Goal: Task Accomplishment & Management: Use online tool/utility

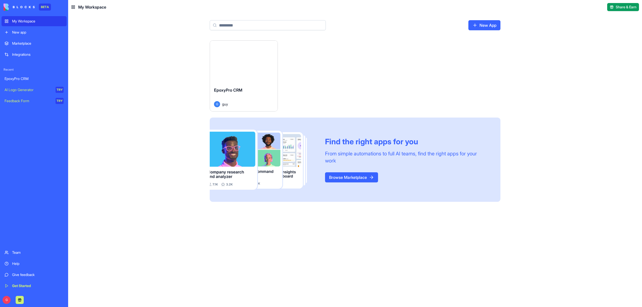
click at [257, 71] on div "Launch" at bounding box center [244, 62] width 68 height 42
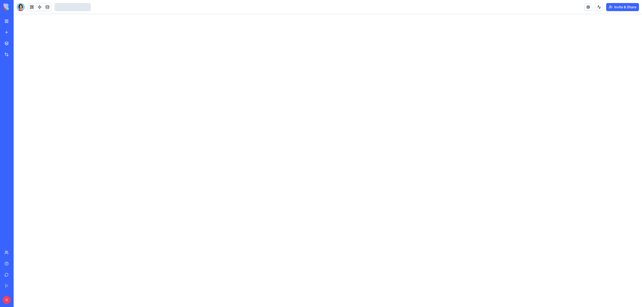
click at [19, 11] on header "Invite & Share" at bounding box center [328, 7] width 629 height 14
click at [19, 9] on div at bounding box center [21, 7] width 8 height 8
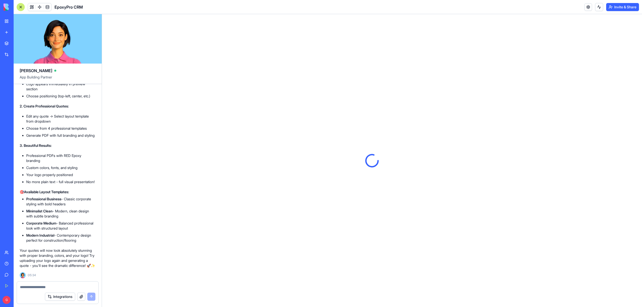
scroll to position [22262, 0]
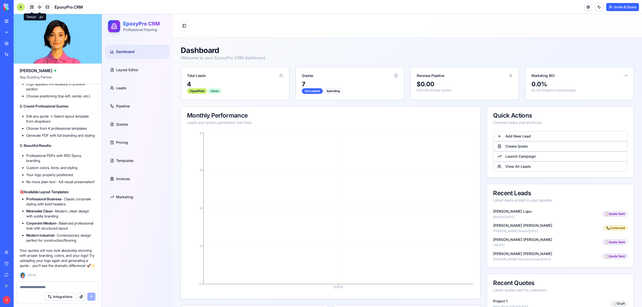
click at [32, 9] on button at bounding box center [32, 7] width 8 height 8
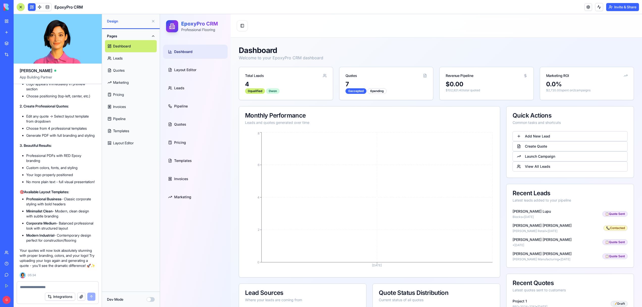
click at [32, 9] on button at bounding box center [32, 7] width 8 height 8
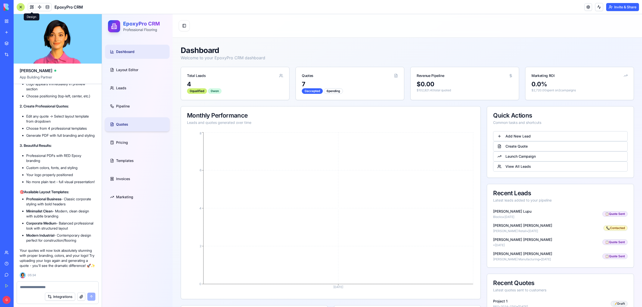
click at [113, 122] on link "Quotes" at bounding box center [137, 124] width 65 height 14
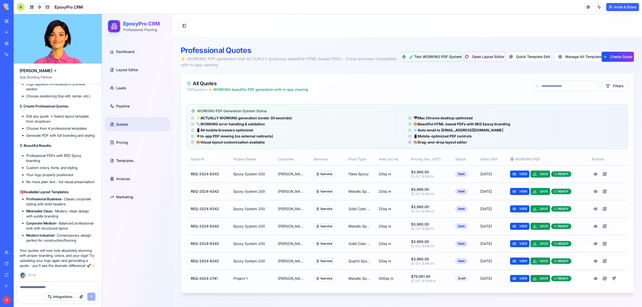
click at [32, 287] on textarea at bounding box center [57, 287] width 75 height 5
type textarea "*"
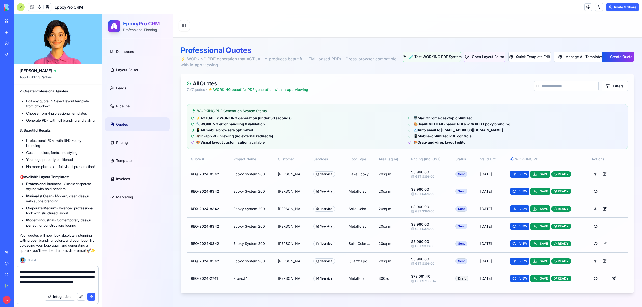
click at [84, 283] on textarea "**********" at bounding box center [57, 280] width 75 height 20
click at [57, 287] on textarea "**********" at bounding box center [57, 280] width 75 height 20
click at [81, 291] on div "Integrations" at bounding box center [58, 297] width 82 height 14
click at [79, 290] on div "Integrations" at bounding box center [58, 297] width 82 height 14
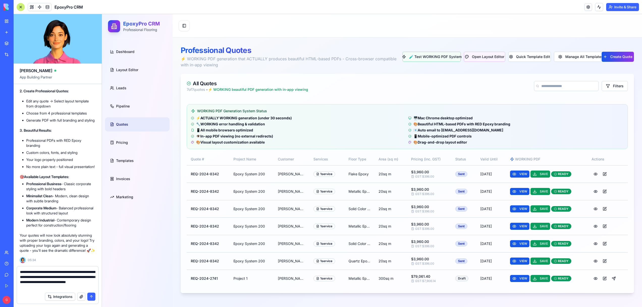
click at [79, 286] on textarea "**********" at bounding box center [57, 280] width 75 height 20
type textarea "**********"
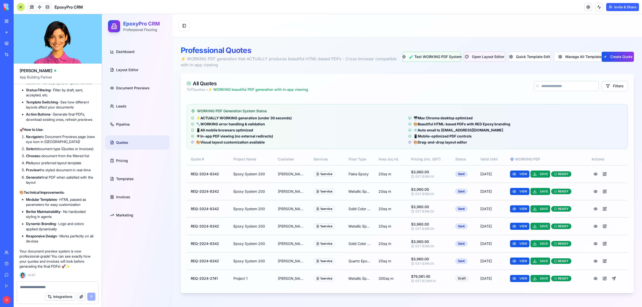
scroll to position [23172, 0]
click at [487, 56] on button "Open Layout Editor" at bounding box center [484, 57] width 41 height 10
click at [527, 56] on button "Quick Template Edit" at bounding box center [529, 57] width 43 height 10
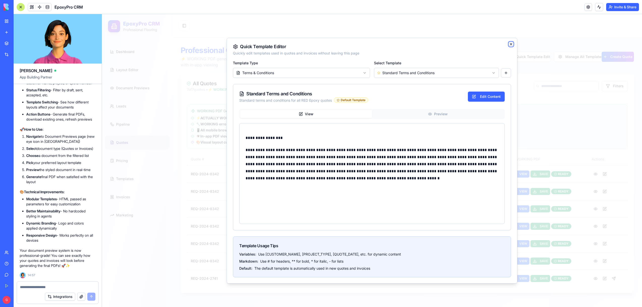
click at [511, 45] on icon "button" at bounding box center [511, 44] width 4 height 4
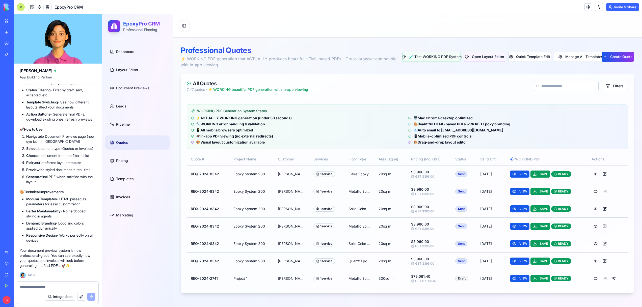
scroll to position [22826, 0]
click at [122, 88] on span "Document Previews" at bounding box center [133, 88] width 34 height 5
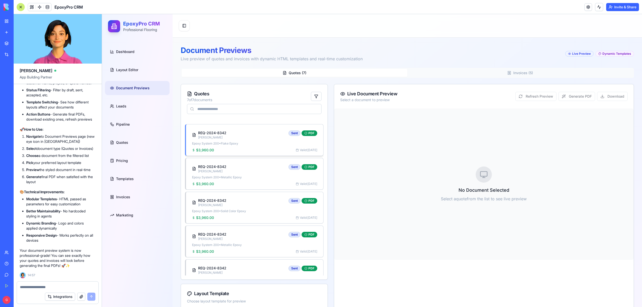
click at [247, 137] on div "REQ-2024-8342 [PERSON_NAME] Sent PDF" at bounding box center [254, 135] width 125 height 9
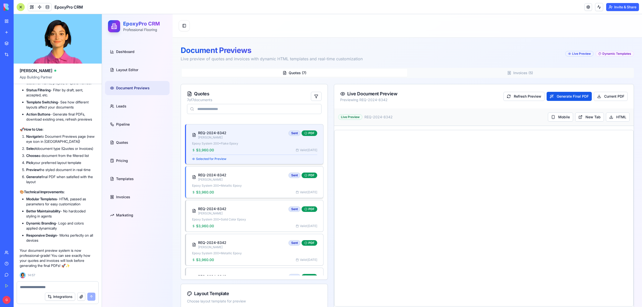
click at [235, 181] on div "REQ-2024-8342 [PERSON_NAME] Sent PDF" at bounding box center [254, 177] width 125 height 9
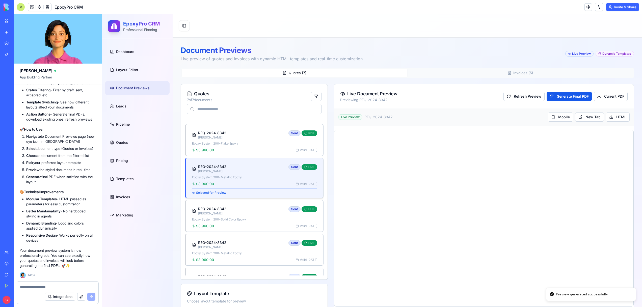
click at [229, 111] on input at bounding box center [254, 109] width 135 height 10
click at [244, 89] on div "Quotes 7 of 7 documents" at bounding box center [254, 102] width 147 height 36
click at [530, 69] on button "Invoices ( 5 )" at bounding box center [520, 73] width 226 height 8
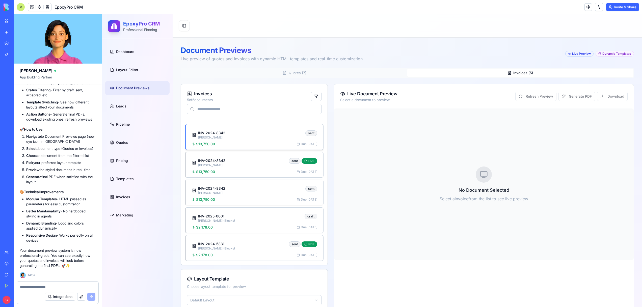
click at [265, 142] on div "$13,750.00 Due: [DATE]" at bounding box center [254, 144] width 125 height 5
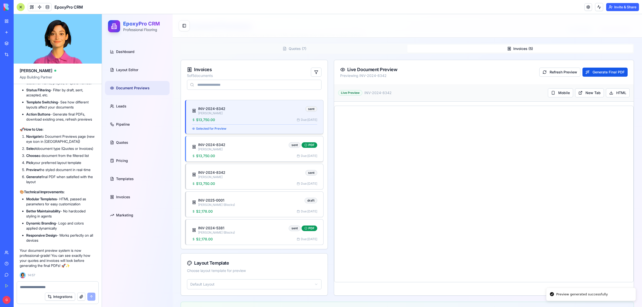
scroll to position [29, 0]
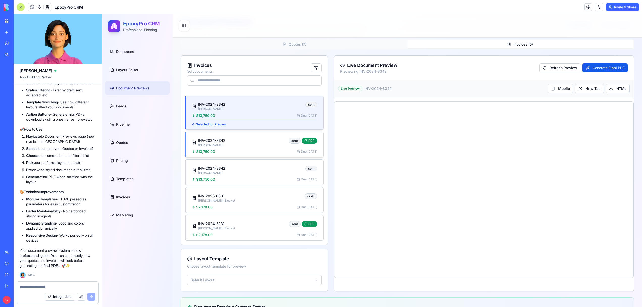
click at [241, 143] on div "INV-2024-8342 [PERSON_NAME] sent PDF" at bounding box center [254, 142] width 125 height 9
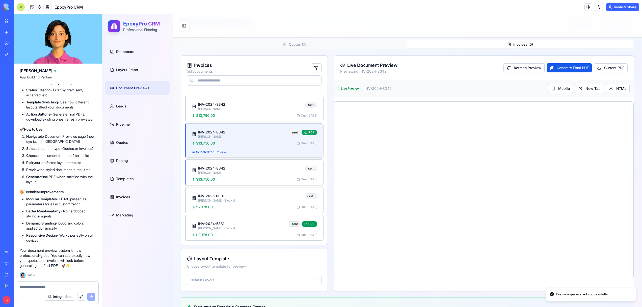
click at [247, 173] on div "INV-2024-8342 [PERSON_NAME] sent" at bounding box center [254, 170] width 125 height 9
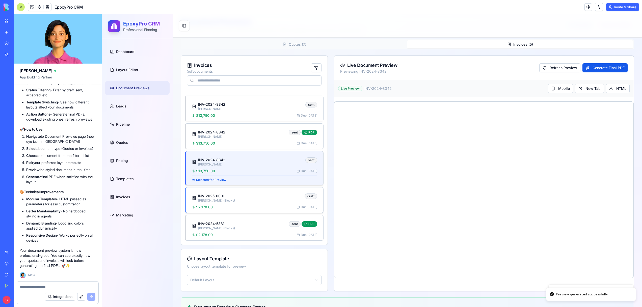
click at [248, 197] on div "INV-2025-0001 [PERSON_NAME] (Blocks) draft" at bounding box center [254, 198] width 125 height 9
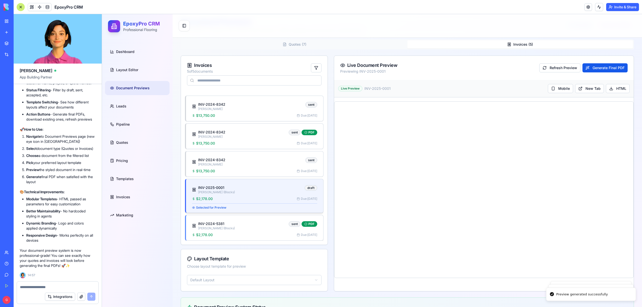
click at [255, 222] on div "INV-2024-5381 [PERSON_NAME] (Blocks) sent PDF" at bounding box center [254, 225] width 125 height 9
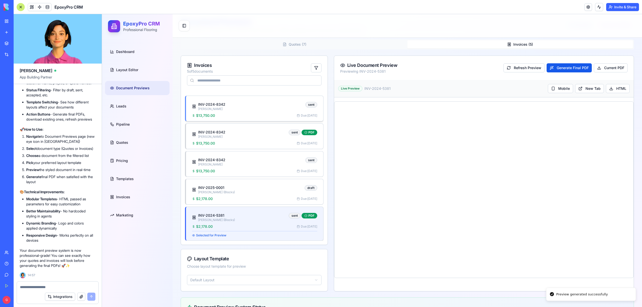
click at [232, 105] on div "INV-2024-8342 [PERSON_NAME] sent" at bounding box center [254, 106] width 125 height 9
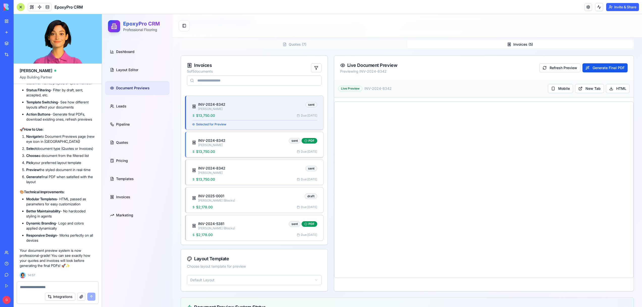
click at [213, 139] on div "INV-2024-8342" at bounding box center [211, 140] width 27 height 5
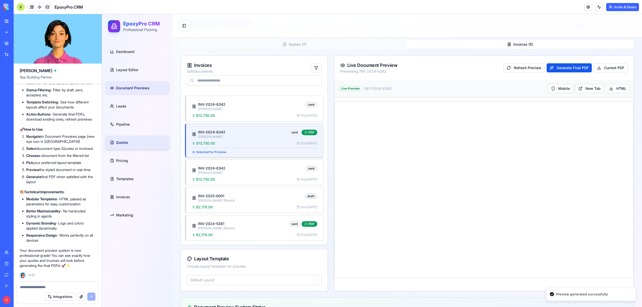
click at [123, 142] on span "Quotes" at bounding box center [122, 142] width 12 height 5
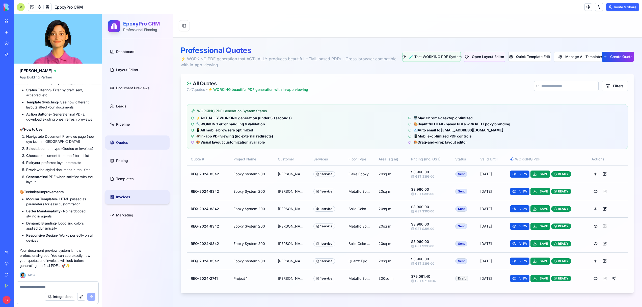
click at [126, 196] on span "Invoices" at bounding box center [123, 197] width 14 height 5
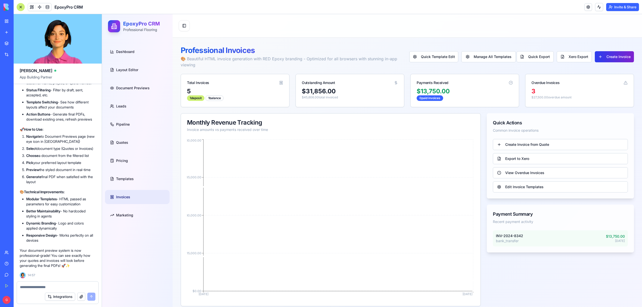
click at [618, 54] on button "Create Invoice" at bounding box center [614, 56] width 39 height 11
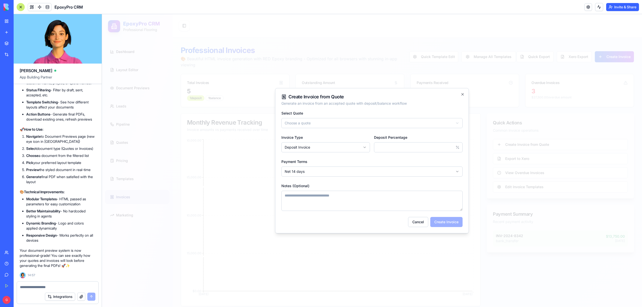
click at [323, 117] on div "**********" at bounding box center [371, 119] width 181 height 18
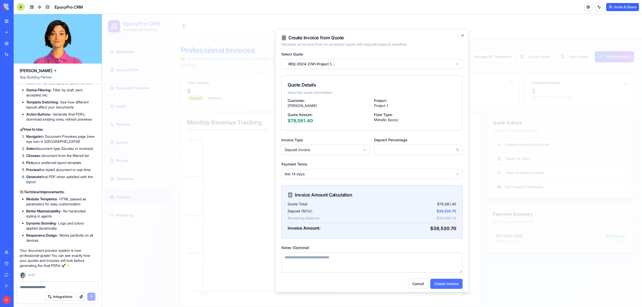
click at [457, 279] on button "Create Invoice" at bounding box center [446, 284] width 32 height 10
click at [596, 7] on button at bounding box center [599, 7] width 8 height 8
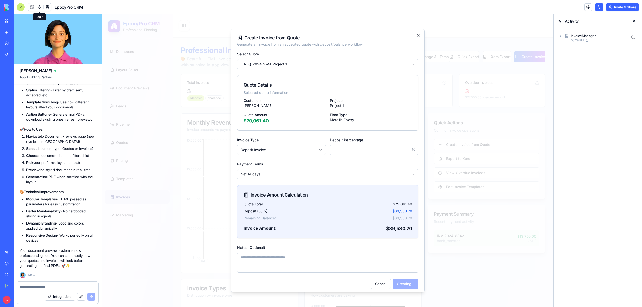
click at [40, 8] on span at bounding box center [40, 7] width 14 height 14
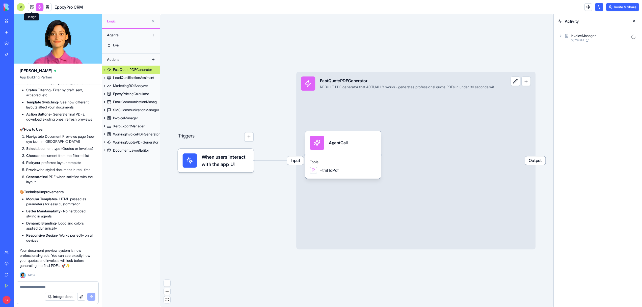
click at [28, 9] on link at bounding box center [32, 7] width 8 height 8
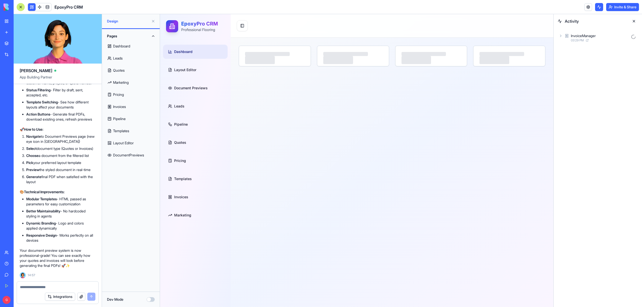
click at [560, 33] on div "InvoiceManager 03:29 PM" at bounding box center [598, 37] width 80 height 11
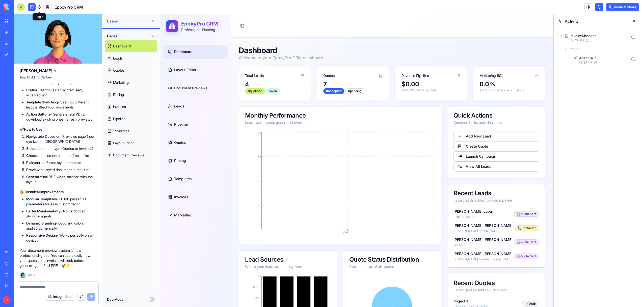
click at [39, 7] on link at bounding box center [40, 7] width 8 height 8
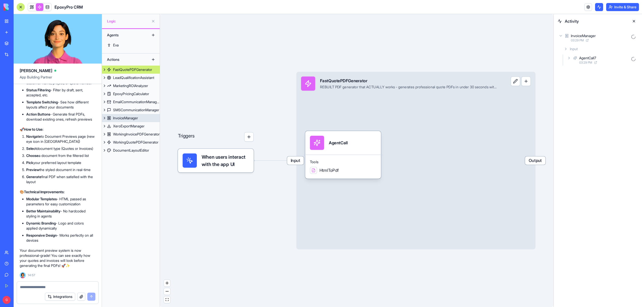
click at [142, 120] on link "InvoiceManager" at bounding box center [131, 118] width 58 height 8
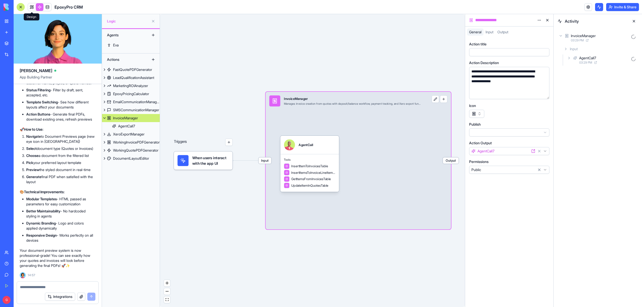
click at [32, 7] on link at bounding box center [32, 7] width 8 height 8
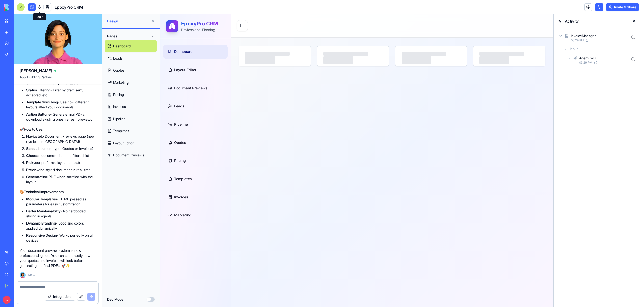
click at [116, 108] on link "Invoices" at bounding box center [131, 107] width 52 height 12
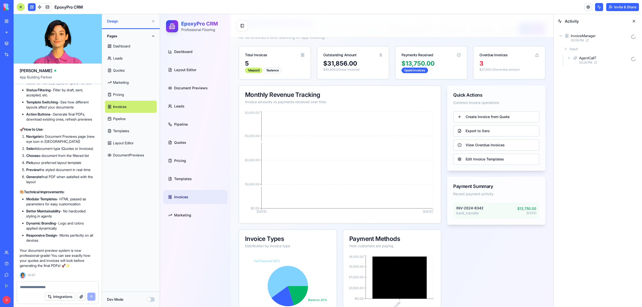
scroll to position [6, 0]
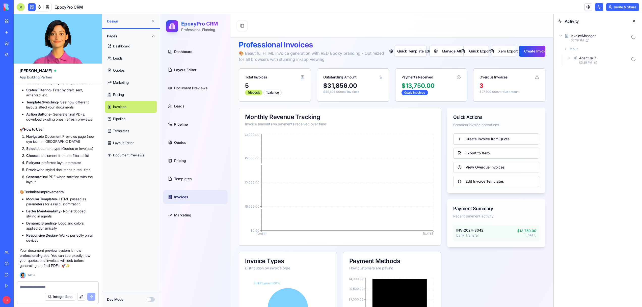
click at [569, 59] on icon at bounding box center [569, 58] width 1 height 2
click at [576, 78] on icon at bounding box center [578, 80] width 4 height 4
click at [583, 94] on icon at bounding box center [583, 93] width 4 height 4
click at [581, 162] on div "Output" at bounding box center [609, 158] width 60 height 9
click at [179, 91] on link "Document Previews" at bounding box center [195, 88] width 65 height 14
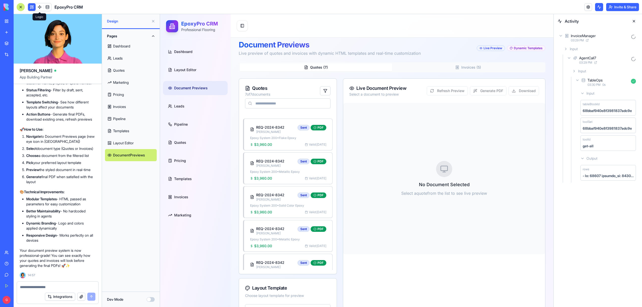
click at [36, 7] on link at bounding box center [40, 7] width 8 height 8
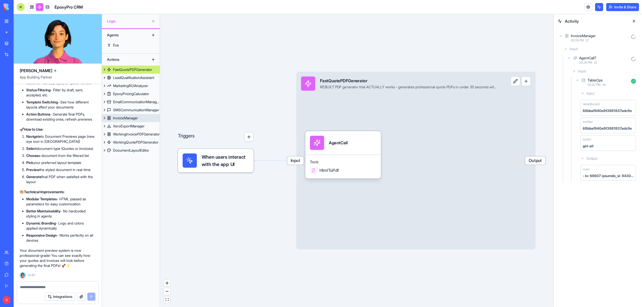
click at [126, 115] on link "InvoiceManager" at bounding box center [131, 118] width 58 height 8
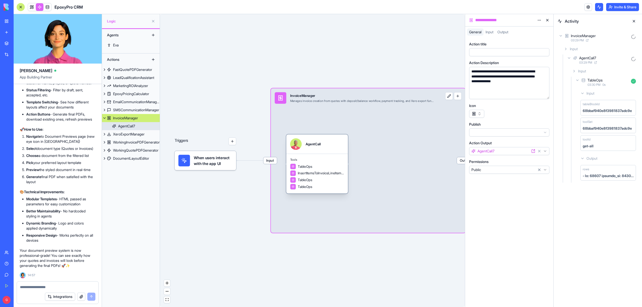
click at [317, 155] on div "Tools TableOps InsertItemsToInvoiceLineItemsTable TableOps TableOps" at bounding box center [317, 174] width 62 height 40
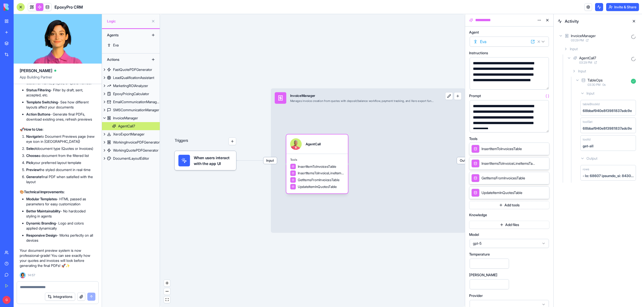
click at [545, 129] on button "button" at bounding box center [544, 127] width 8 height 8
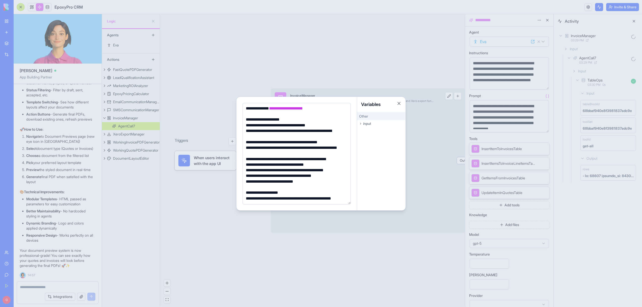
scroll to position [52, 0]
click at [226, 235] on div at bounding box center [321, 153] width 642 height 307
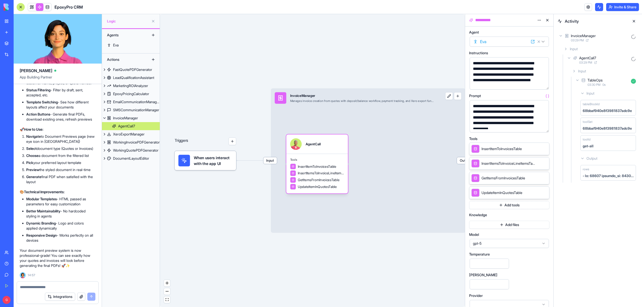
click at [543, 127] on button "button" at bounding box center [544, 127] width 8 height 8
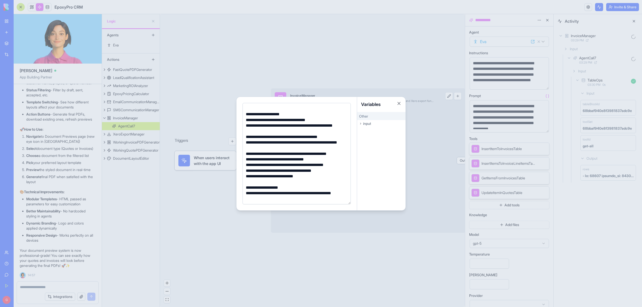
scroll to position [57, 0]
click at [211, 186] on div at bounding box center [321, 153] width 642 height 307
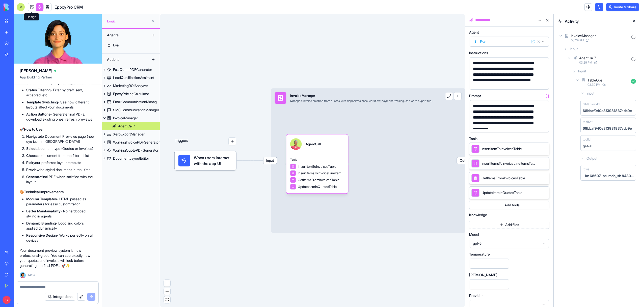
click at [33, 6] on link at bounding box center [32, 7] width 8 height 8
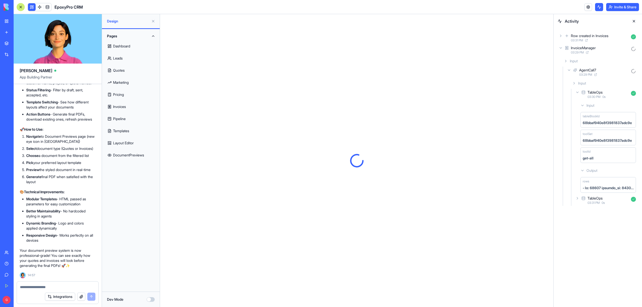
click at [116, 111] on link "Invoices" at bounding box center [131, 107] width 52 height 12
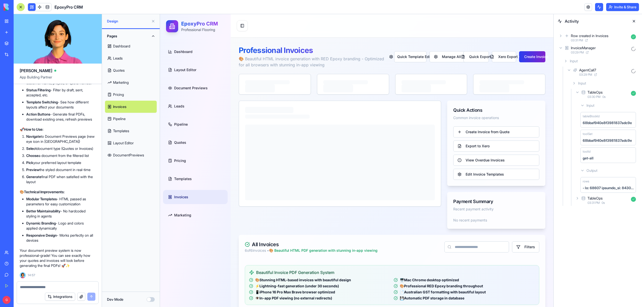
click at [525, 61] on button "Create Invoice" at bounding box center [532, 56] width 26 height 11
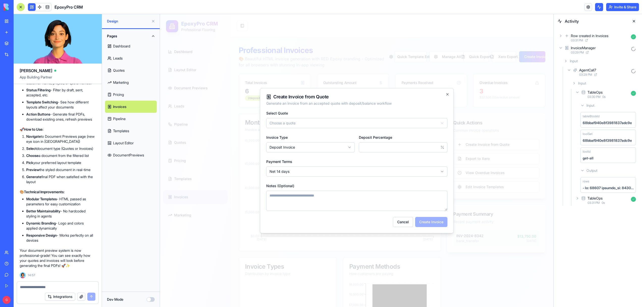
click at [330, 132] on form "**********" at bounding box center [356, 168] width 181 height 117
click at [325, 121] on body "EpoxyPro CRM Professional Flooring Dashboard Layout Editor Document Previews Le…" at bounding box center [357, 306] width 394 height 585
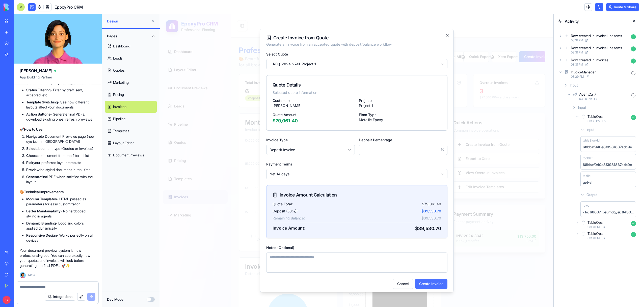
click at [439, 282] on button "Create Invoice" at bounding box center [431, 284] width 32 height 10
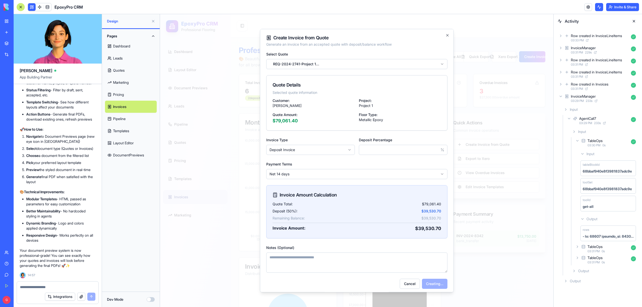
click at [563, 37] on div "Row created in InvoiceLineItems 03:33 PM" at bounding box center [598, 37] width 80 height 11
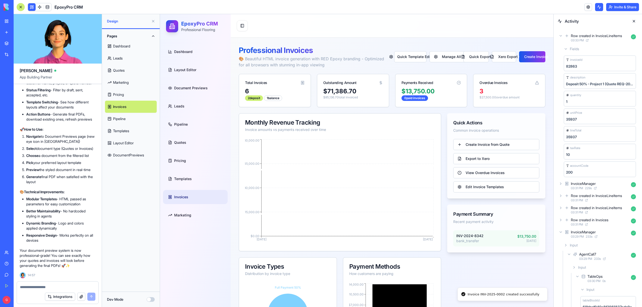
click at [563, 37] on div "Row created in InvoiceLineItems 03:33 PM" at bounding box center [598, 37] width 80 height 11
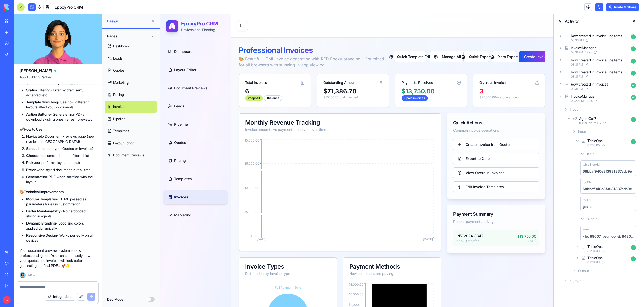
click at [179, 199] on span "Invoices" at bounding box center [181, 197] width 14 height 5
click at [524, 55] on button "Create Invoice" at bounding box center [532, 56] width 26 height 11
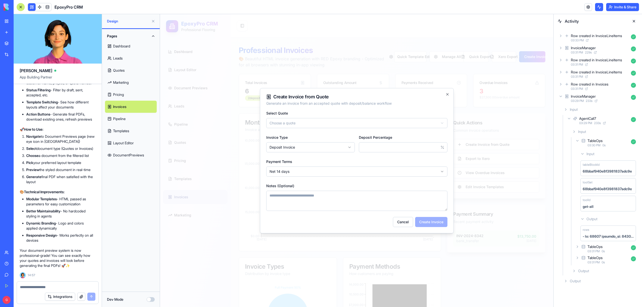
click at [387, 118] on body "EpoxyPro CRM Professional Flooring Dashboard Layout Editor Document Previews Le…" at bounding box center [357, 306] width 394 height 585
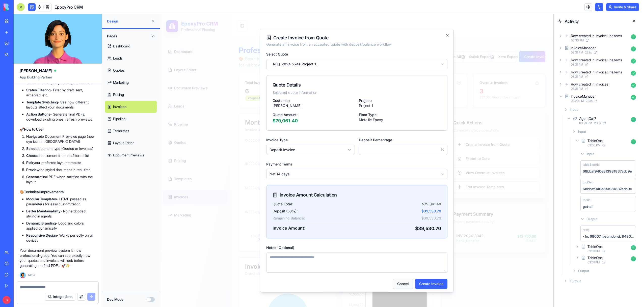
click at [404, 285] on button "Cancel" at bounding box center [403, 284] width 20 height 10
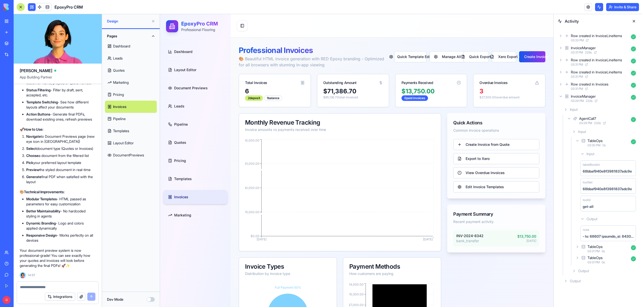
click at [192, 193] on link "Invoices" at bounding box center [195, 197] width 65 height 14
click at [190, 182] on link "Templates" at bounding box center [195, 179] width 65 height 14
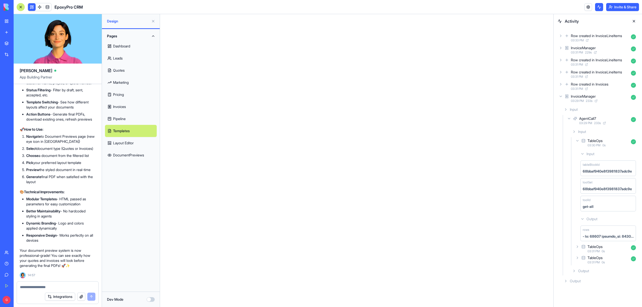
click at [190, 192] on div "So Templates didn't load properly No worries - this happens sometimes. One clic…" at bounding box center [357, 160] width 394 height 293
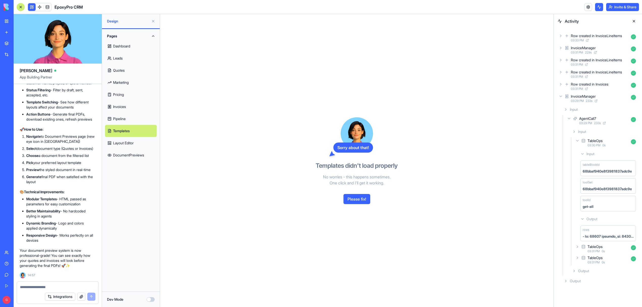
click at [131, 128] on link "Templates" at bounding box center [131, 131] width 52 height 12
click at [124, 107] on link "Invoices" at bounding box center [131, 107] width 52 height 12
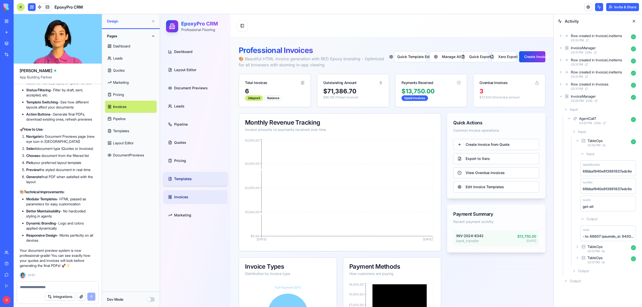
click at [188, 183] on link "Templates" at bounding box center [195, 179] width 65 height 14
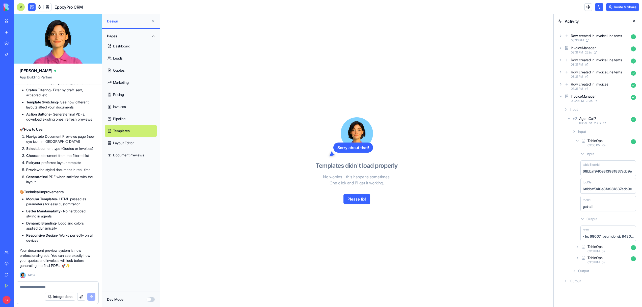
click at [363, 203] on button "Please fix!" at bounding box center [357, 199] width 27 height 10
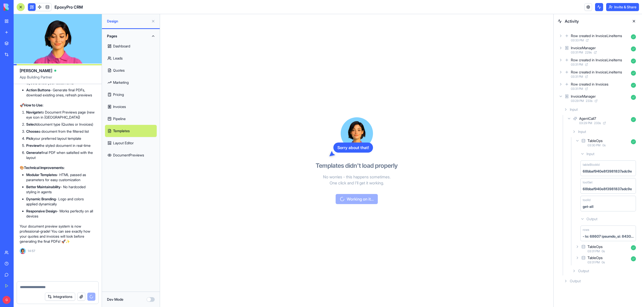
scroll to position [23196, 0]
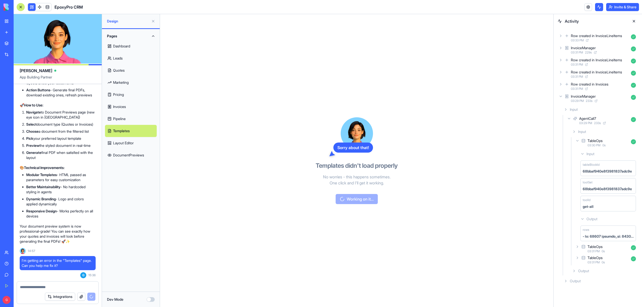
click at [126, 108] on link "Invoices" at bounding box center [131, 107] width 52 height 12
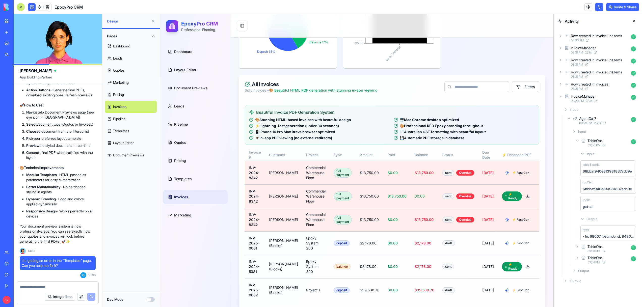
scroll to position [292, 0]
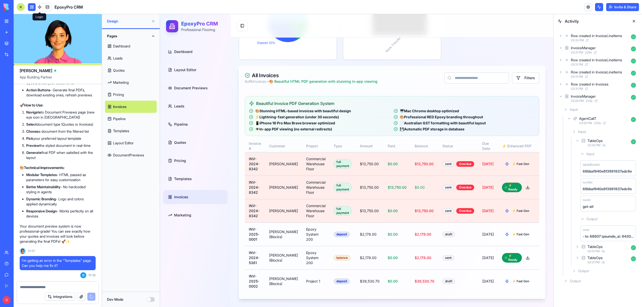
click at [37, 6] on link at bounding box center [40, 7] width 8 height 8
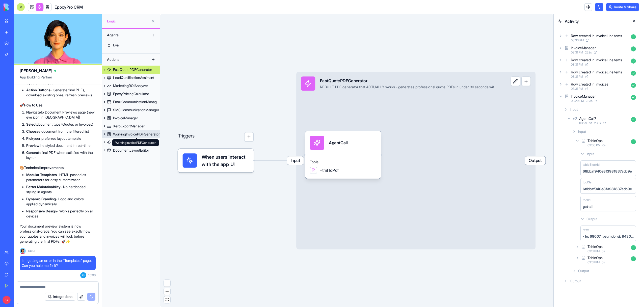
click at [152, 135] on div "WorkingInvoicePDFGenerator" at bounding box center [136, 134] width 47 height 5
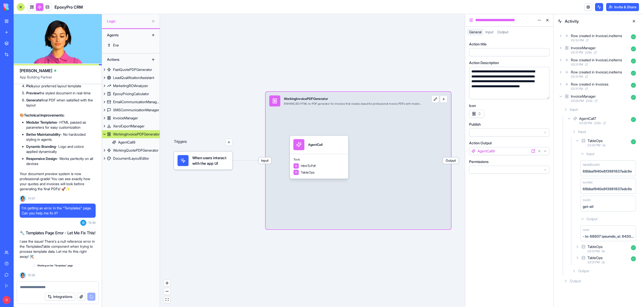
scroll to position [23248, 0]
click at [322, 154] on div "Tools HtmlToPdf UpdateItemInInvoicesTable" at bounding box center [319, 166] width 59 height 25
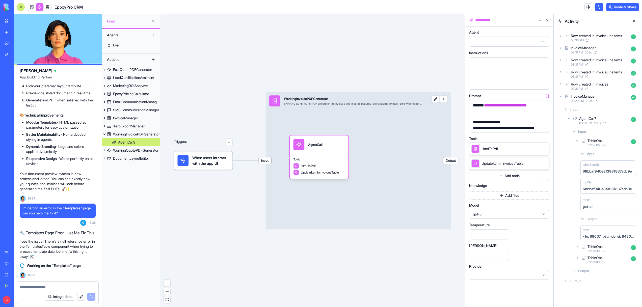
scroll to position [90, 0]
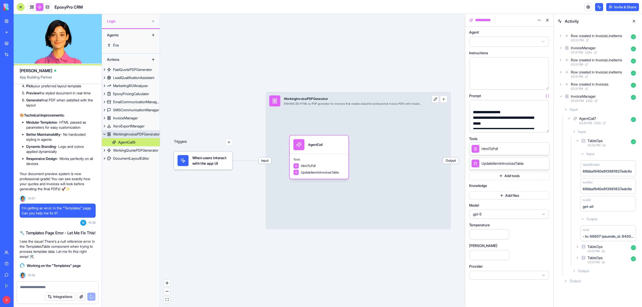
click at [265, 162] on span "Input" at bounding box center [265, 161] width 13 height 6
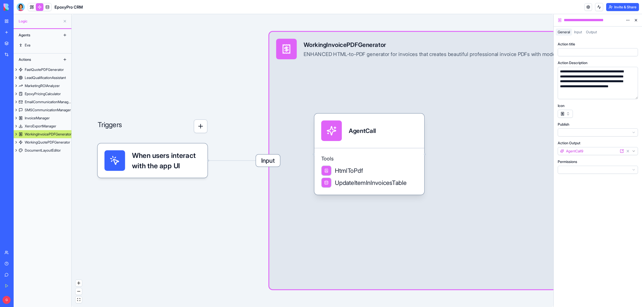
click at [274, 161] on span "Input" at bounding box center [268, 161] width 24 height 12
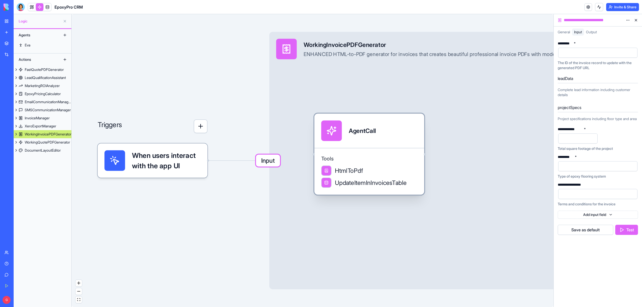
click at [371, 153] on div "Tools HtmlToPdf UpdateItemInInvoicesTable" at bounding box center [370, 171] width 110 height 47
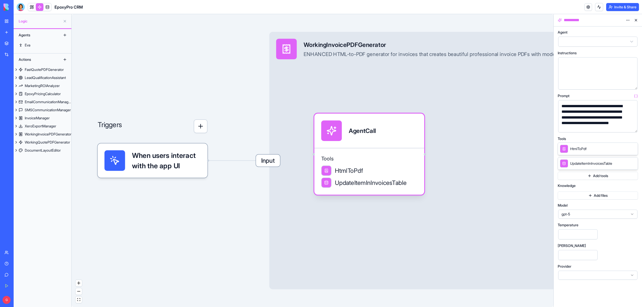
click at [631, 127] on button "button" at bounding box center [633, 127] width 8 height 8
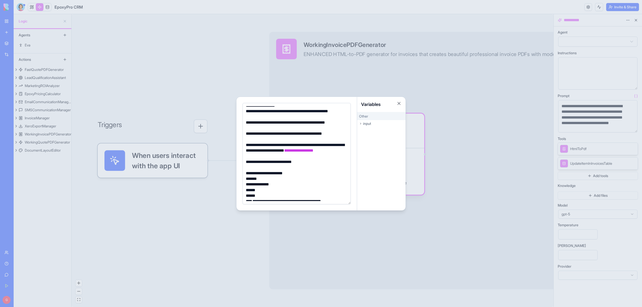
scroll to position [80, 0]
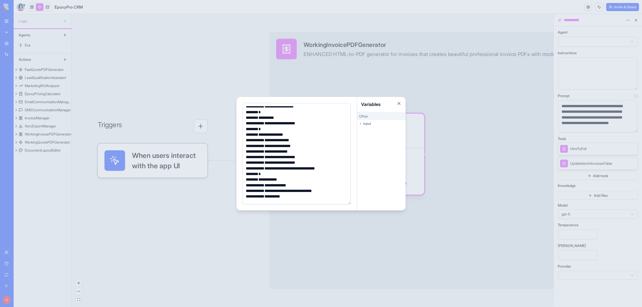
click at [173, 239] on div at bounding box center [321, 153] width 642 height 307
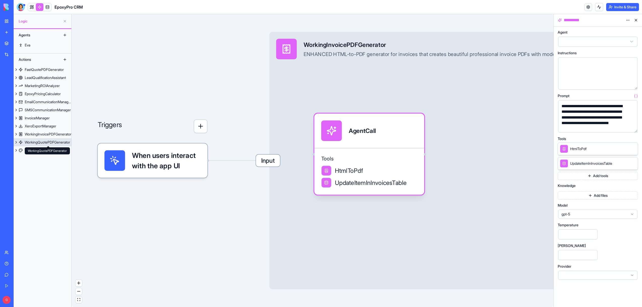
click at [49, 143] on div "WorkingQuotePDFGenerator" at bounding box center [47, 142] width 45 height 5
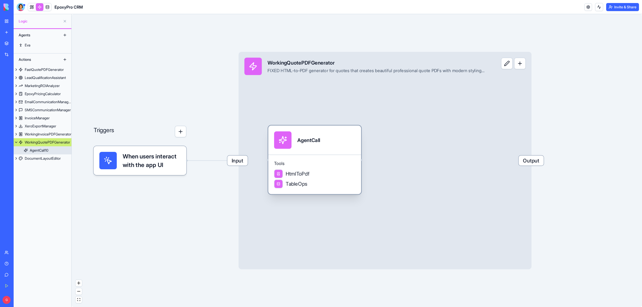
click at [325, 158] on div "Tools HtmlToPdf TableOps" at bounding box center [314, 175] width 93 height 40
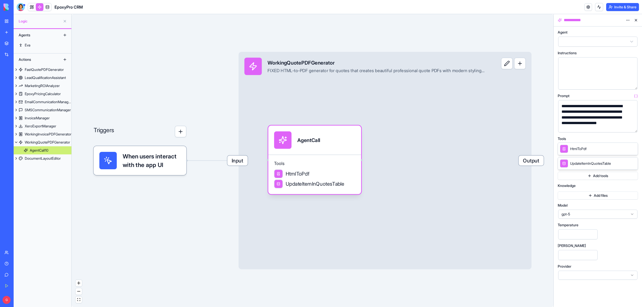
click at [633, 127] on button "button" at bounding box center [633, 127] width 8 height 8
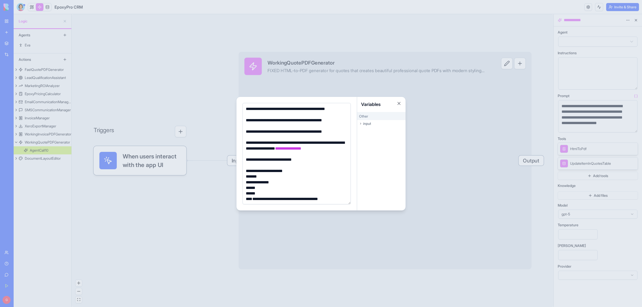
scroll to position [121, 0]
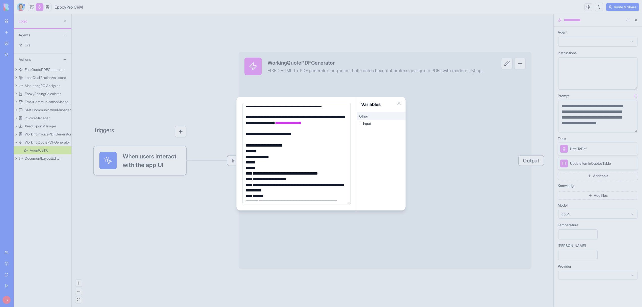
click at [221, 228] on div at bounding box center [321, 153] width 642 height 307
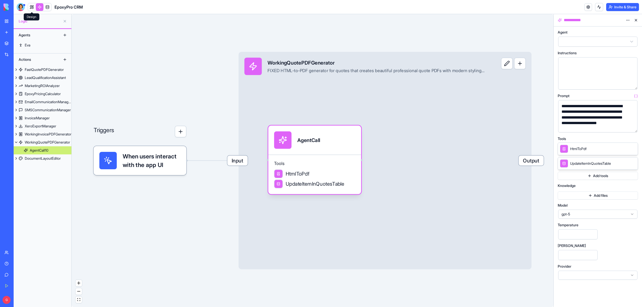
click at [31, 10] on link at bounding box center [32, 7] width 8 height 8
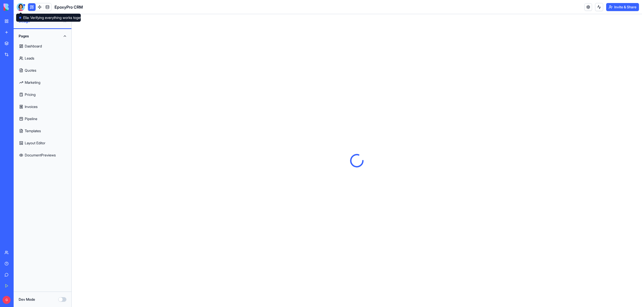
click at [21, 6] on div at bounding box center [21, 7] width 8 height 8
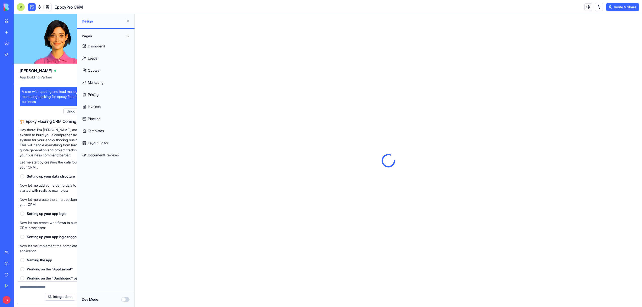
scroll to position [23257, 0]
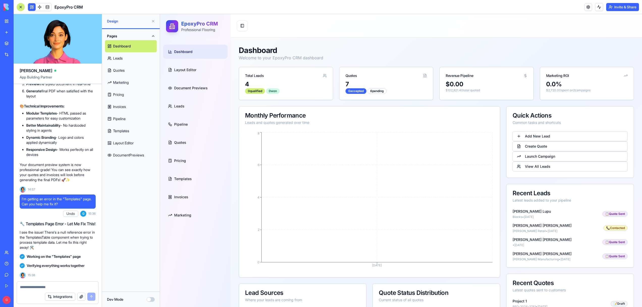
click at [116, 130] on link "Templates" at bounding box center [131, 131] width 52 height 12
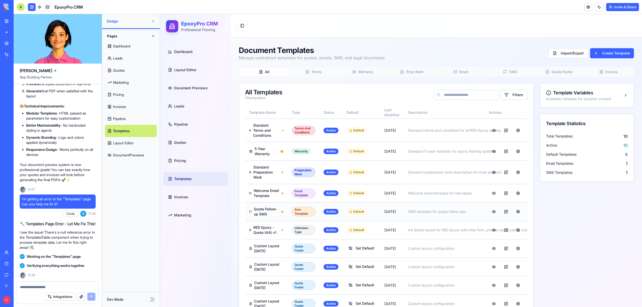
scroll to position [23604, 0]
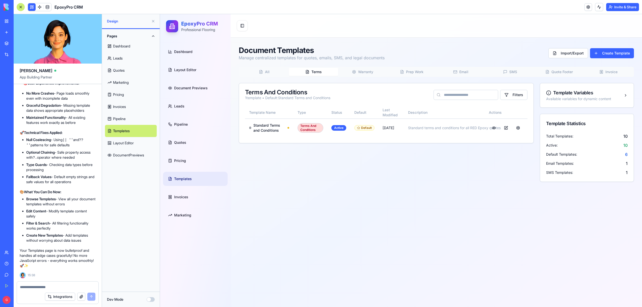
click at [325, 70] on button "Terms" at bounding box center [313, 72] width 49 height 8
click at [361, 72] on button "Warranty" at bounding box center [362, 72] width 49 height 8
click at [406, 70] on button "Prep Work" at bounding box center [411, 72] width 49 height 8
click at [466, 70] on button "Email" at bounding box center [460, 72] width 49 height 8
click at [509, 72] on button "SMS" at bounding box center [510, 72] width 49 height 8
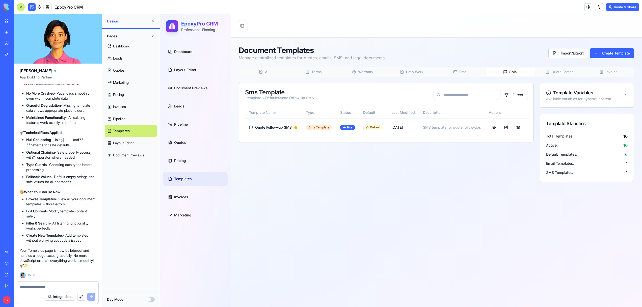
click at [556, 74] on button "Quote Footer" at bounding box center [559, 72] width 49 height 8
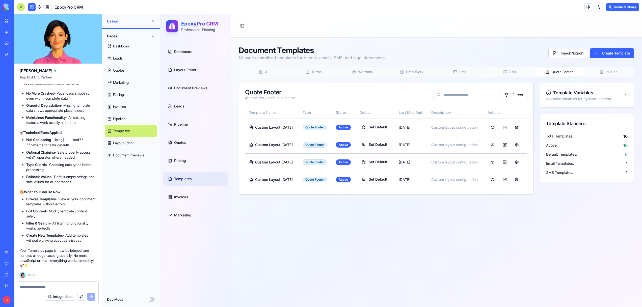
click at [31, 287] on textarea at bounding box center [57, 287] width 75 height 5
type textarea "**********"
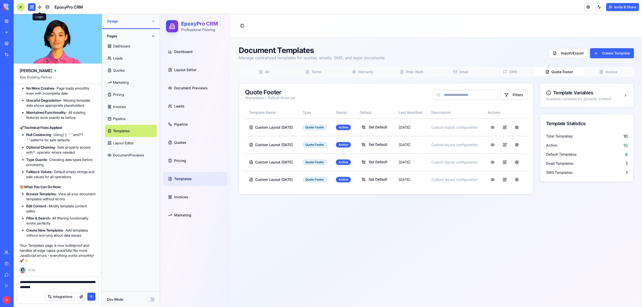
click at [40, 6] on link at bounding box center [40, 7] width 8 height 8
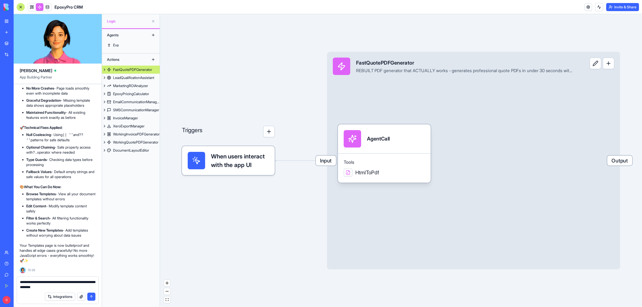
click at [33, 287] on textarea "**********" at bounding box center [57, 285] width 75 height 10
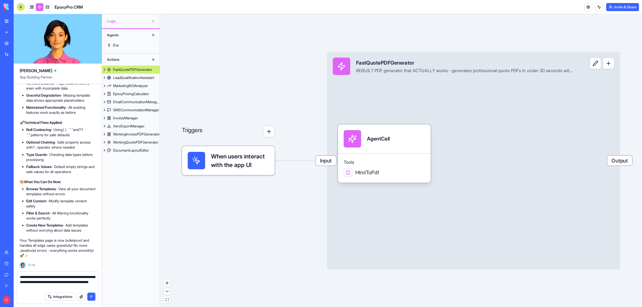
click at [32, 282] on textarea "**********" at bounding box center [57, 282] width 75 height 15
click at [87, 287] on textarea "**********" at bounding box center [57, 282] width 75 height 15
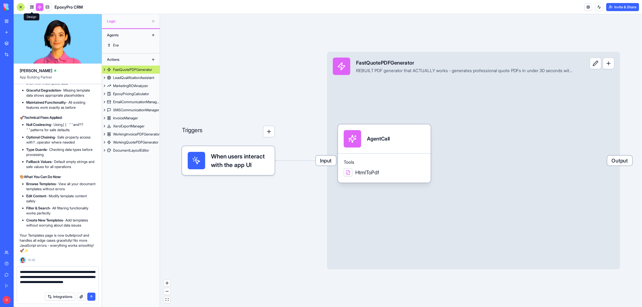
click at [30, 6] on link at bounding box center [32, 7] width 8 height 8
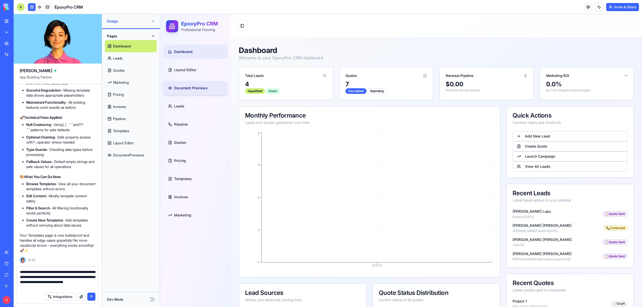
click at [186, 92] on link "Document Previews" at bounding box center [195, 88] width 65 height 14
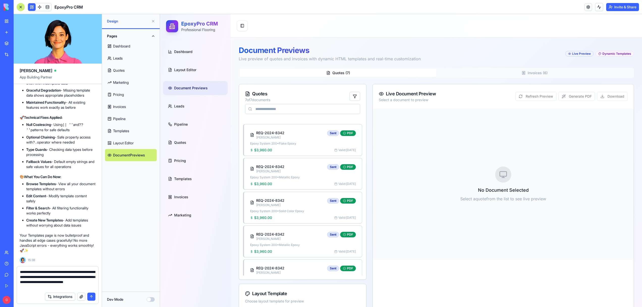
click at [74, 289] on textarea "**********" at bounding box center [57, 280] width 75 height 20
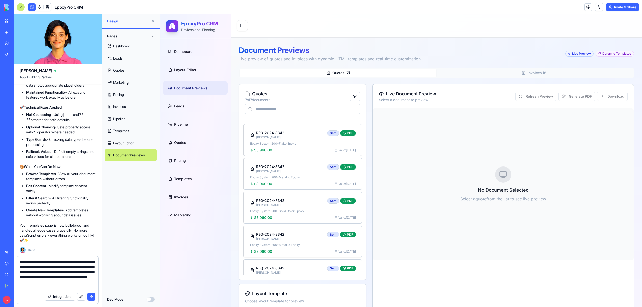
type textarea "**********"
